Goal: Task Accomplishment & Management: Use online tool/utility

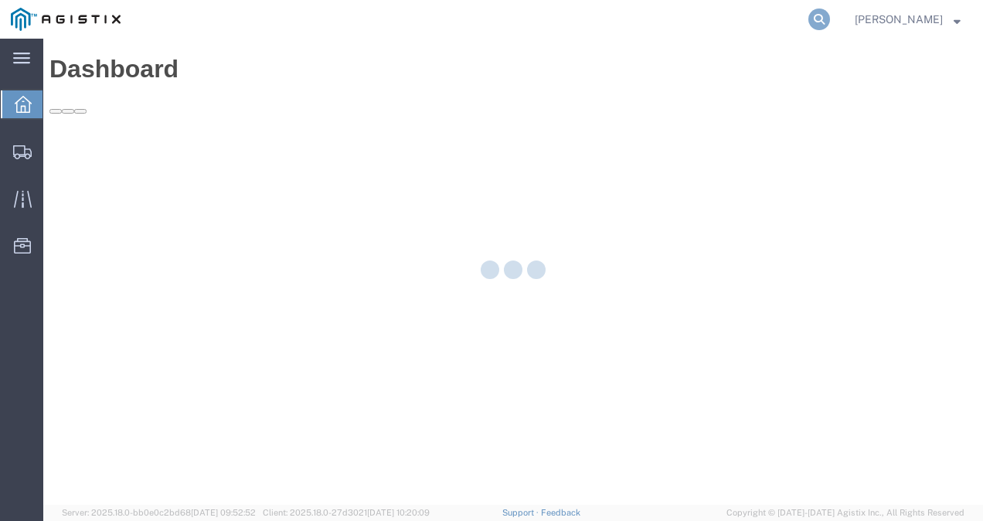
click at [830, 15] on icon at bounding box center [819, 19] width 22 height 22
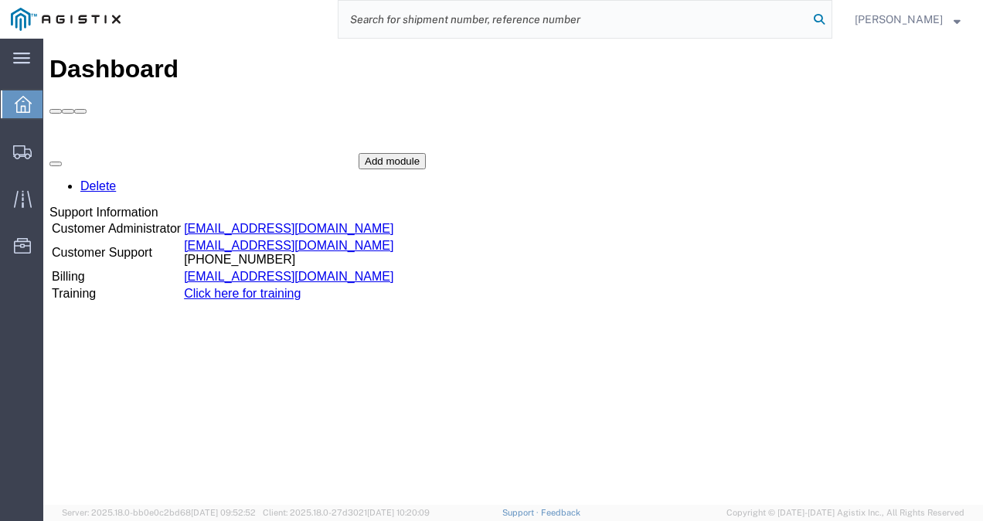
paste input "56759595"
type input "56759595"
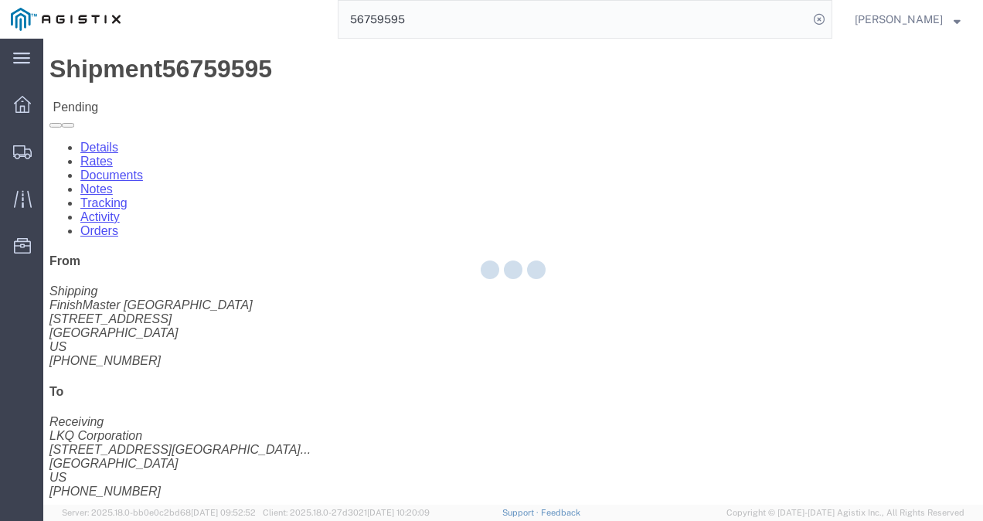
drag, startPoint x: 536, startPoint y: 305, endPoint x: 728, endPoint y: 392, distance: 210.5
click at [535, 310] on div at bounding box center [512, 272] width 939 height 466
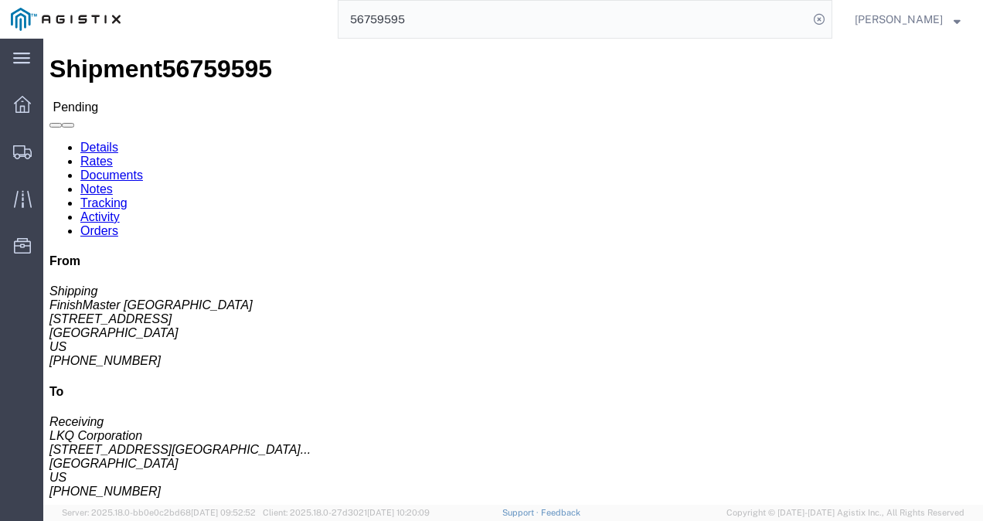
click link "Rates"
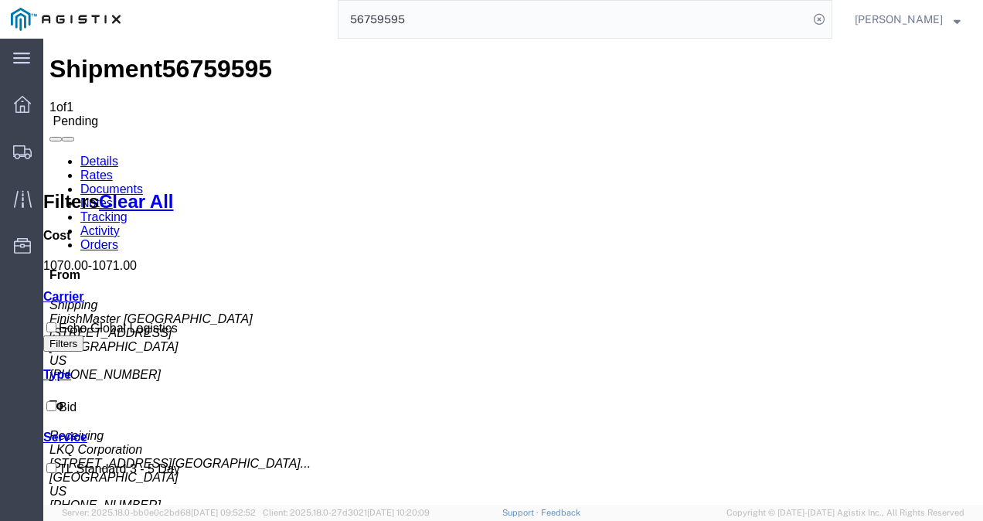
click at [80, 155] on link "Details" at bounding box center [99, 161] width 38 height 13
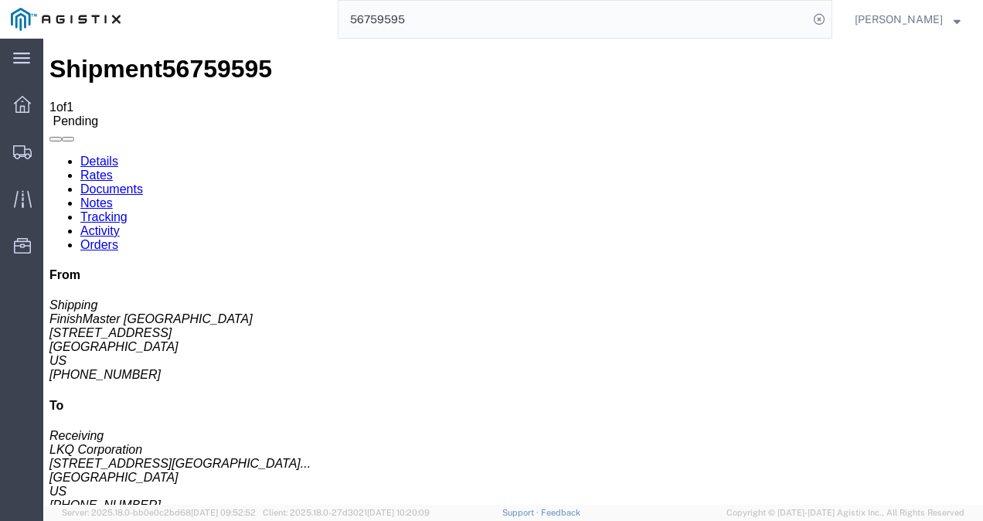
click button "Enter / Modify Bid"
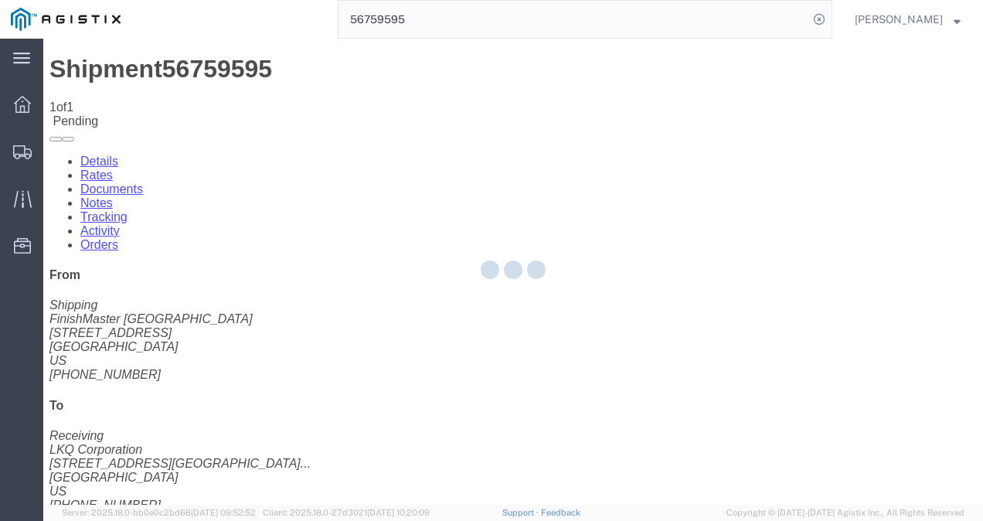
select select "4622"
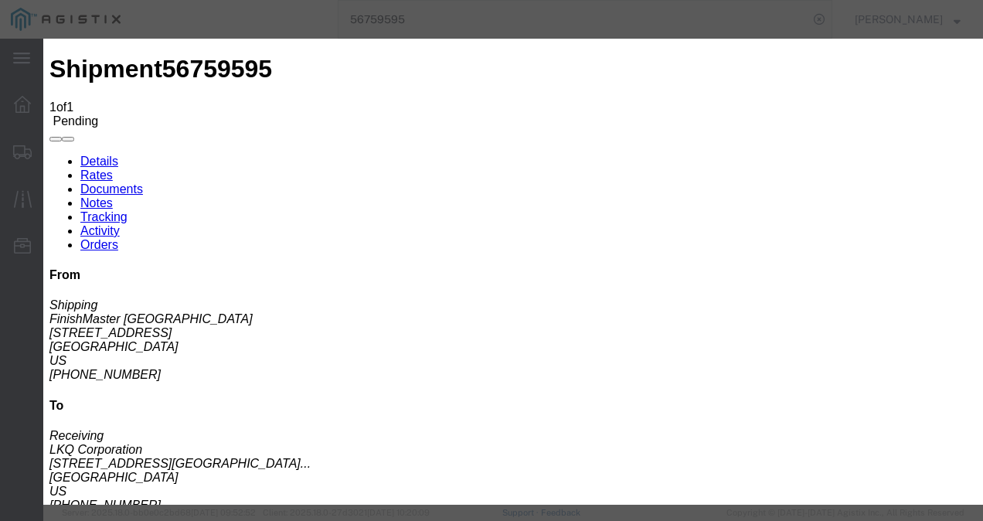
click link "ks_ga - Echo Global Logistics - TL Standard 3 - 5 Day"
click button "Close"
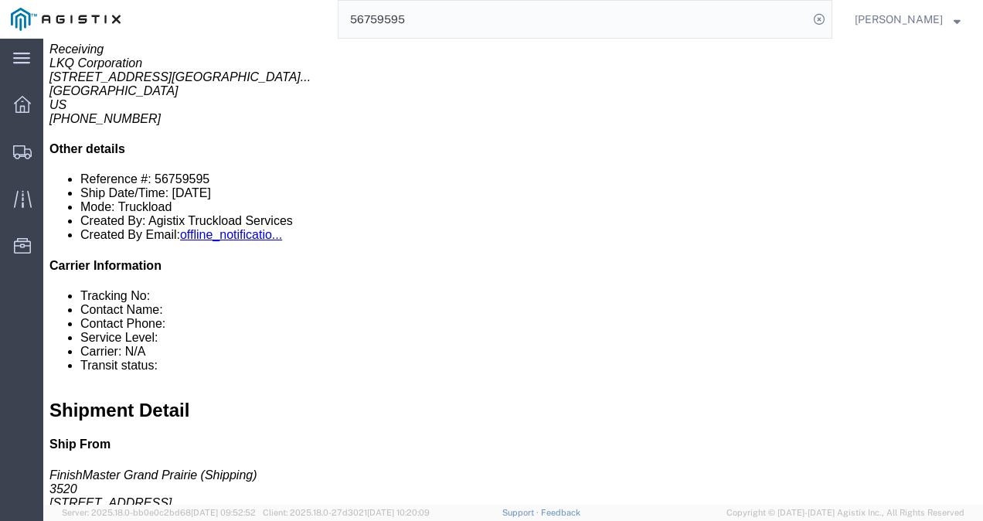
click div "11 Pallet(s) Standard (Not Stackable) Total weight: 12446.00 ( 31979.00 dim ) L…"
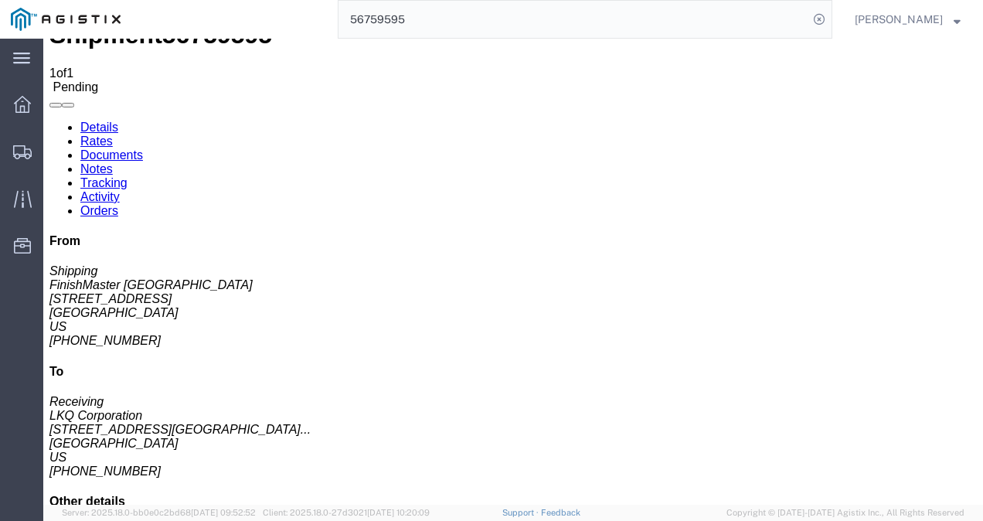
scroll to position [0, 0]
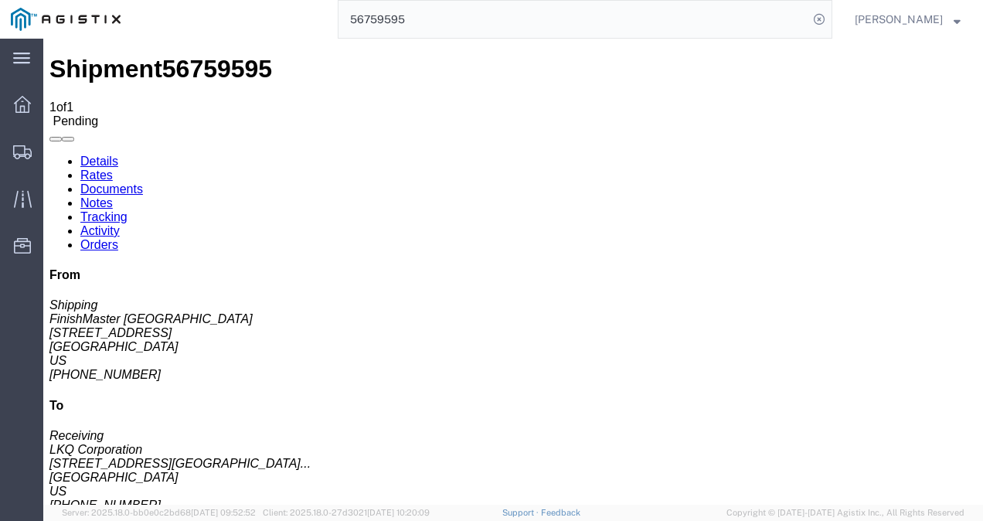
click div "Ship From [GEOGRAPHIC_DATA] (Shipping) 3520 [STREET_ADDRESS] [PHONE_NUMBER] Shi…"
click link "Rates"
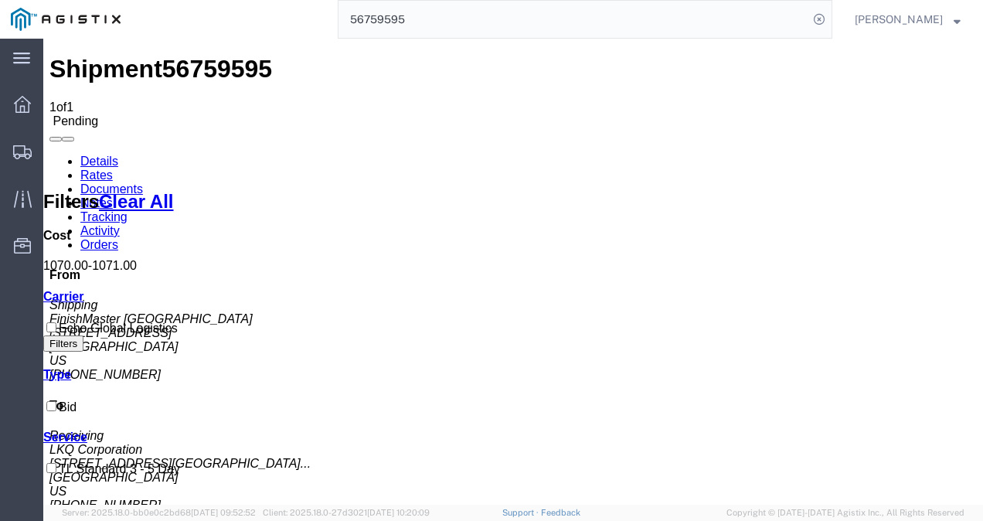
click at [80, 155] on link "Details" at bounding box center [99, 161] width 38 height 13
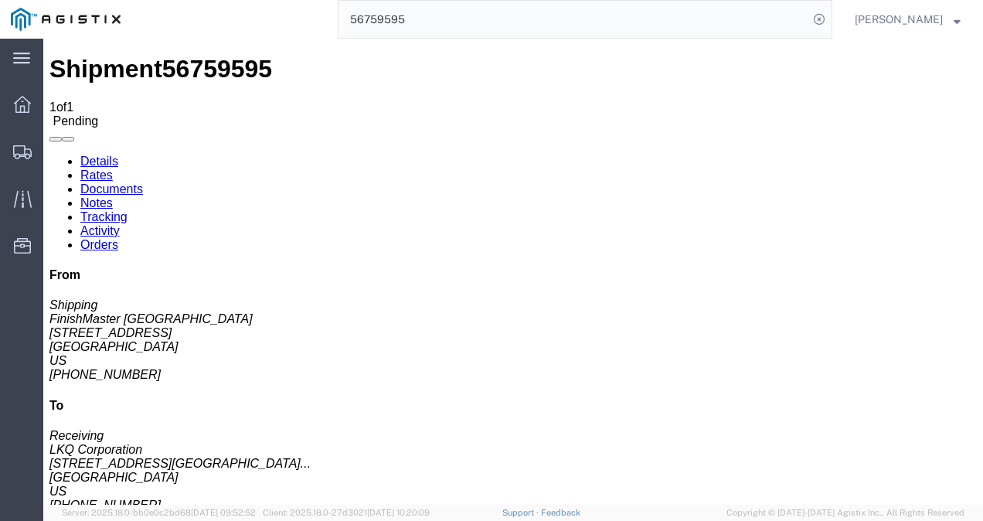
click button "Enter / Modify Bid"
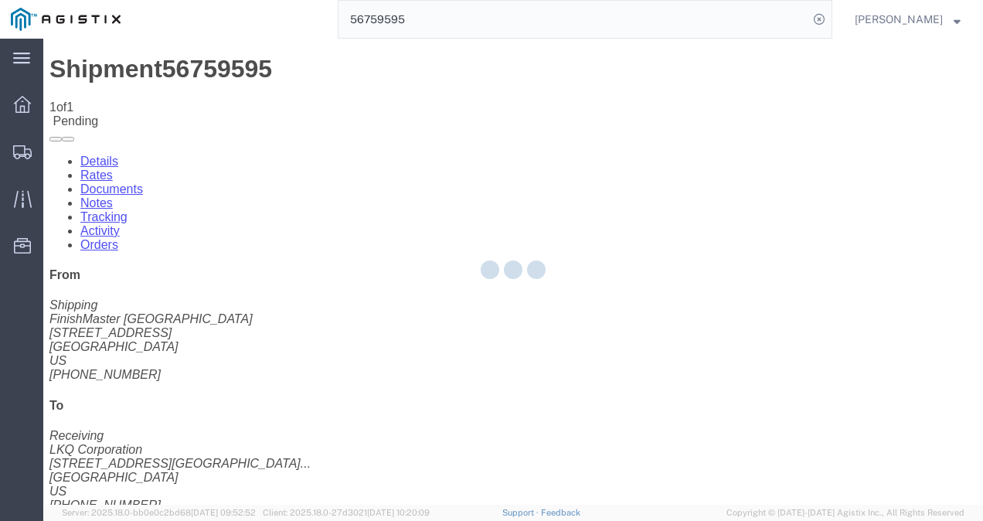
select select "4622"
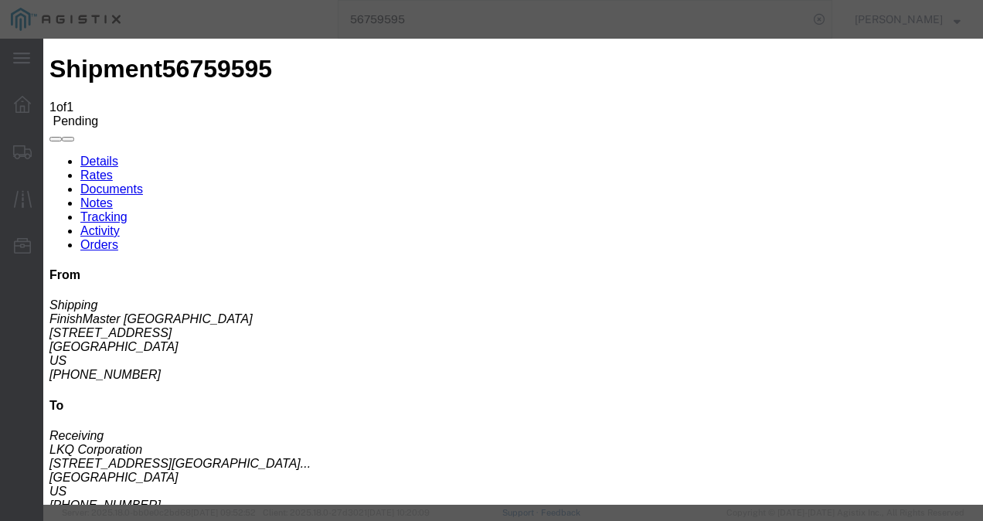
click li "ks_ga - Echo Global Logistics - TL Standard 3 - 5 Day"
click link "ks_ga - Echo Global Logistics - TL Standard 3 - 5 Day"
drag, startPoint x: 796, startPoint y: 241, endPoint x: 577, endPoint y: 229, distance: 218.9
click div "Select 2 Day Service 3 Axle Winch Truck 3 to 5 Day Service 96L Domestic Flat Ra…"
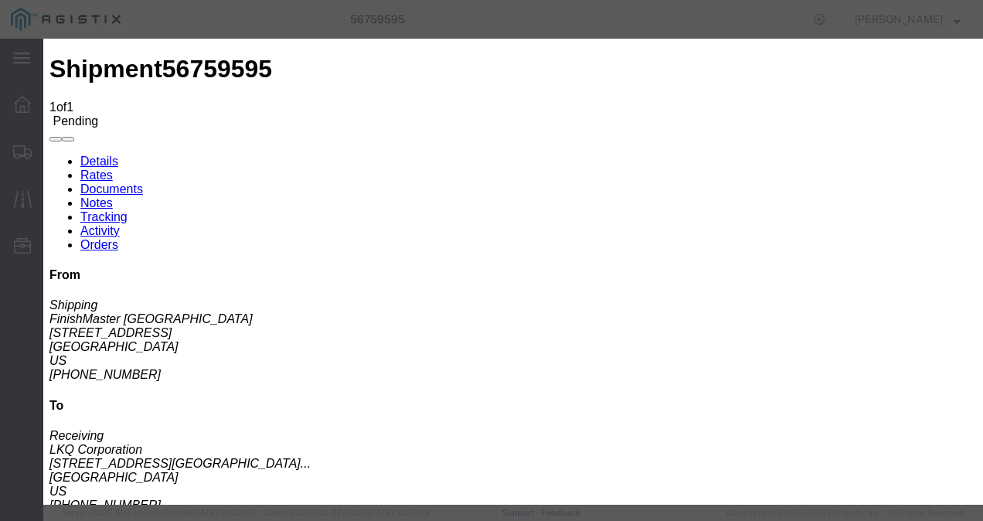
scroll to position [155, 0]
type input "1650"
drag, startPoint x: 624, startPoint y: 286, endPoint x: 719, endPoint y: 314, distance: 99.2
click label "Notes / Description"
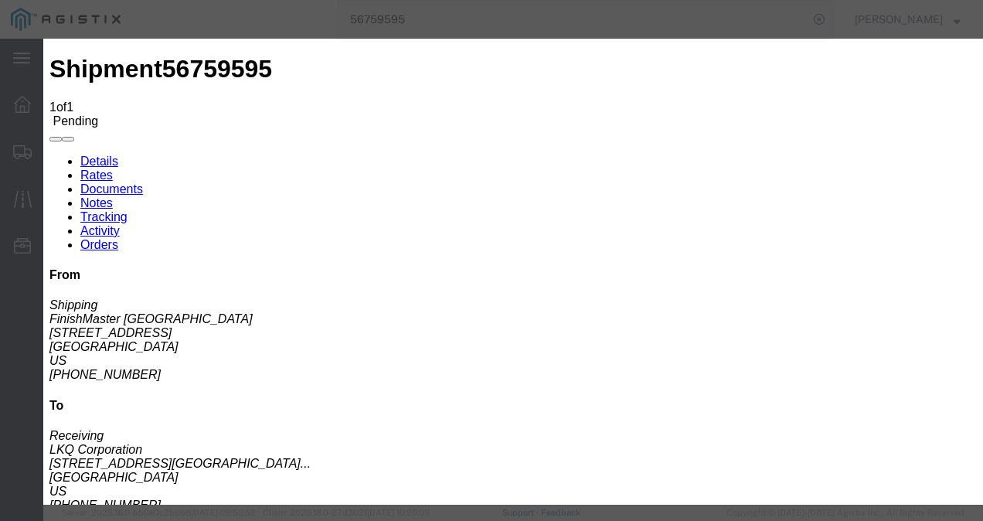
click button "Submit"
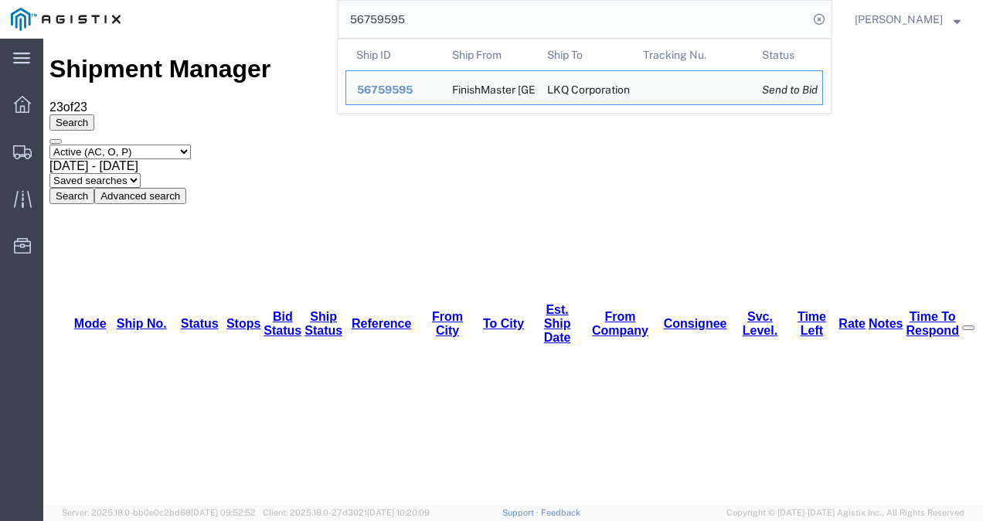
click at [470, 5] on input "56759595" at bounding box center [573, 19] width 470 height 37
paste input "56695772"
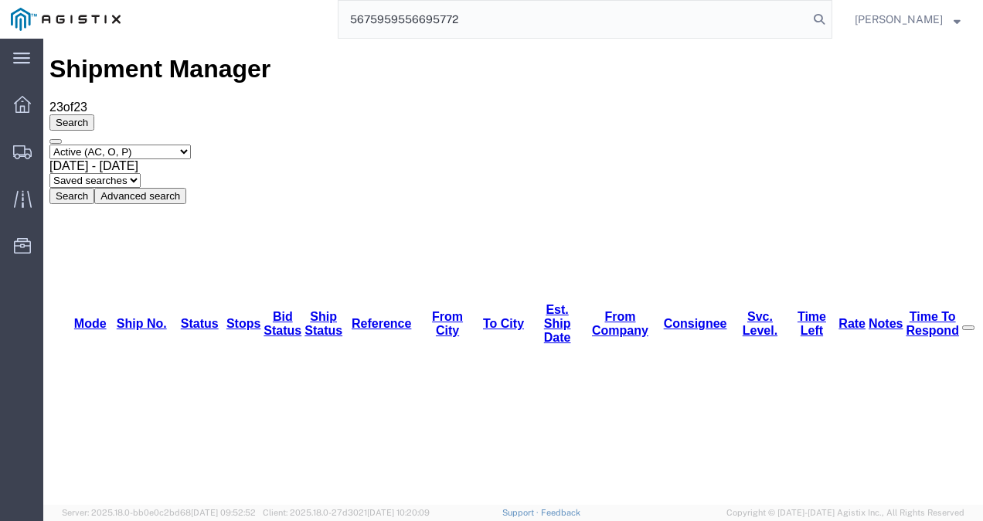
click at [470, 5] on input "5675959556695772" at bounding box center [573, 19] width 470 height 37
paste input "search"
type input "56695772"
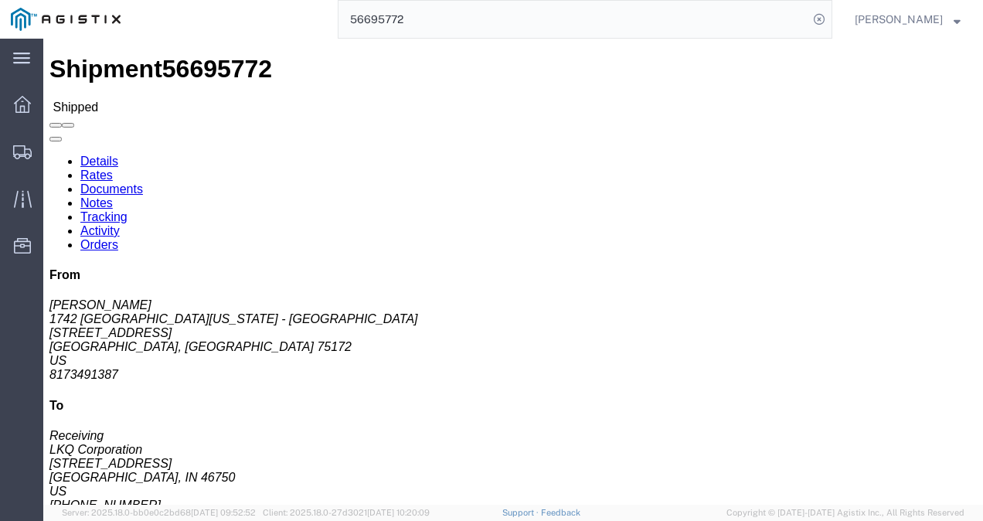
click div "Leg 1 - Truckload Vehicle 1: Standard Dry Van (53 Feet) Number of trucks: 1"
click h4 "Routing & Vehicle Information"
click div "Leg 1 - Truckload Vehicle 1: Standard Dry Van (53 Feet) Number of trucks: 1"
click h4 "Routing & Vehicle Information"
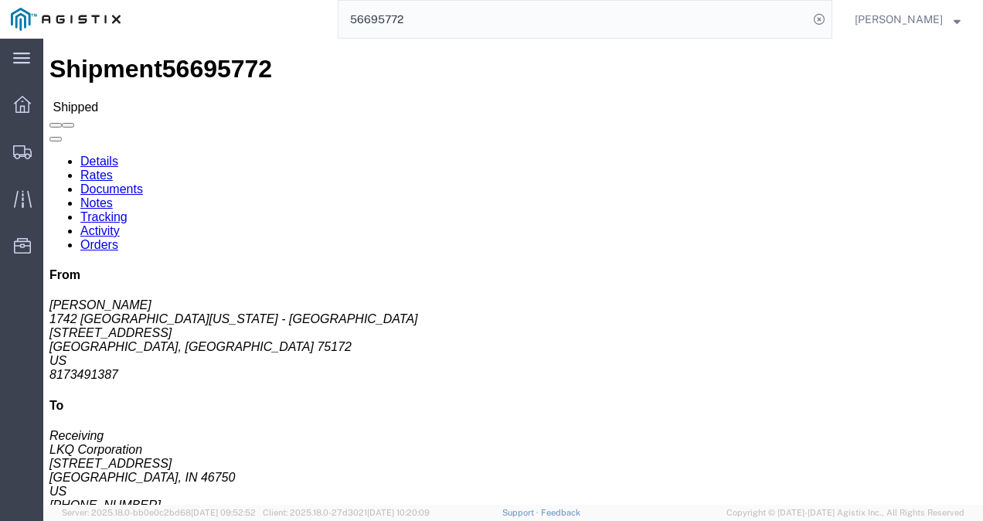
click div "Shipment Detail Ship From 1742 [GEOGRAPHIC_DATA][US_STATE] - [GEOGRAPHIC_DATA] …"
click div "Leg 1 - Truckload Vehicle 1: Standard Dry Van (53 Feet) Number of trucks: 1"
drag, startPoint x: 671, startPoint y: 162, endPoint x: 547, endPoint y: 148, distance: 124.4
click div "Ship From 1742 [GEOGRAPHIC_DATA][US_STATE] - [PERSON_NAME] ([PERSON_NAME]) 1742…"
drag, startPoint x: 547, startPoint y: 148, endPoint x: 605, endPoint y: 156, distance: 58.5
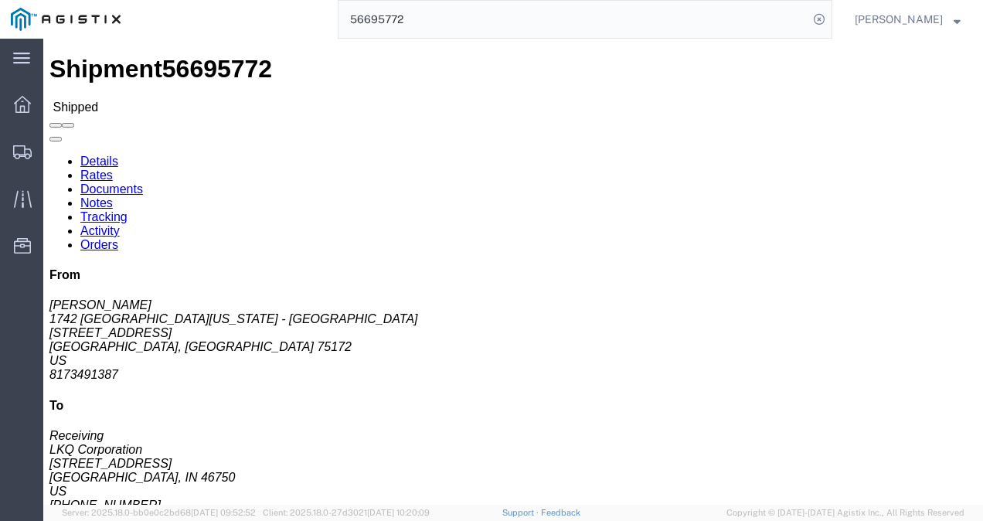
click p "Bill Of Lading: 56695772 Purchase Order: T31436"
click icon "Bill Of Lading:"
click link "Notes"
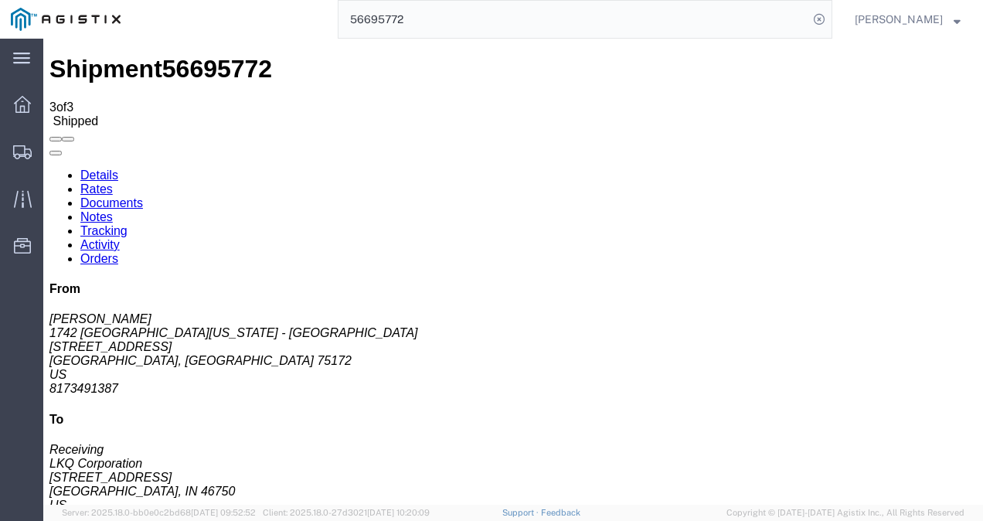
click at [95, 168] on link "Details" at bounding box center [99, 174] width 38 height 13
drag, startPoint x: 515, startPoint y: 284, endPoint x: 544, endPoint y: 283, distance: 29.4
click div "Leg 1 - Truckload Vehicle 1: Standard Dry Van (53 Feet) Number of trucks: 1"
drag, startPoint x: 682, startPoint y: 170, endPoint x: 625, endPoint y: 155, distance: 59.2
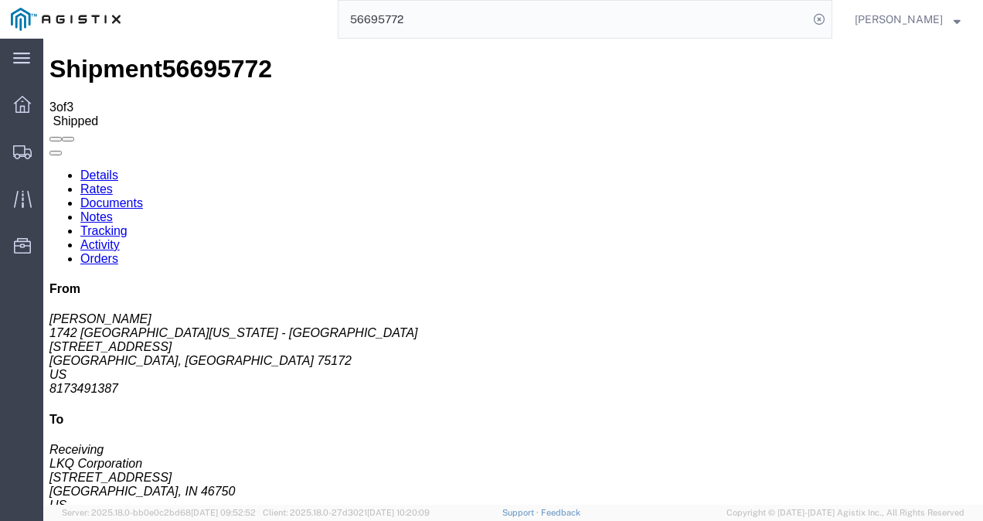
click p "Bill Of Lading: 56695772 Purchase Order: T31436"
drag, startPoint x: 625, startPoint y: 155, endPoint x: 562, endPoint y: 144, distance: 63.5
click icon "Bill Of Lading:"
drag, startPoint x: 563, startPoint y: 146, endPoint x: 697, endPoint y: 173, distance: 136.4
click p "Bill Of Lading: 56695772 Purchase Order: T31436"
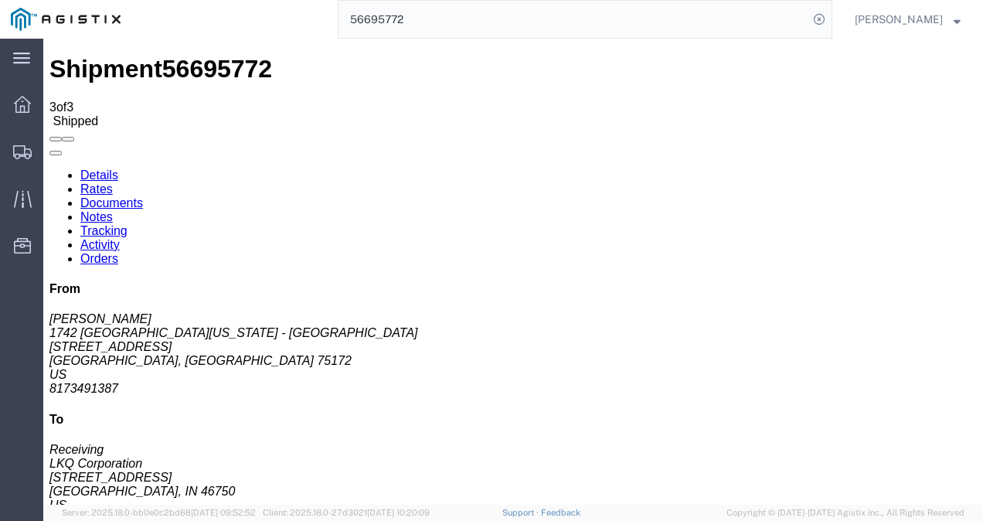
copy p "Bill Of Lading: 56695772 Purchase Order: T31436"
drag, startPoint x: 340, startPoint y: 244, endPoint x: 272, endPoint y: 133, distance: 130.4
click div "Ship To LKQ Corporation (Receiving) [STREET_ADDRESS][PERSON_NAME] [PHONE_NUMBER]"
drag, startPoint x: 423, startPoint y: 229, endPoint x: 440, endPoint y: 275, distance: 48.6
click div "Ship From 1742 North [US_STATE] - [PERSON_NAME] ([PERSON_NAME]) 1742 [STREET_AD…"
